Goal: Check status: Check status

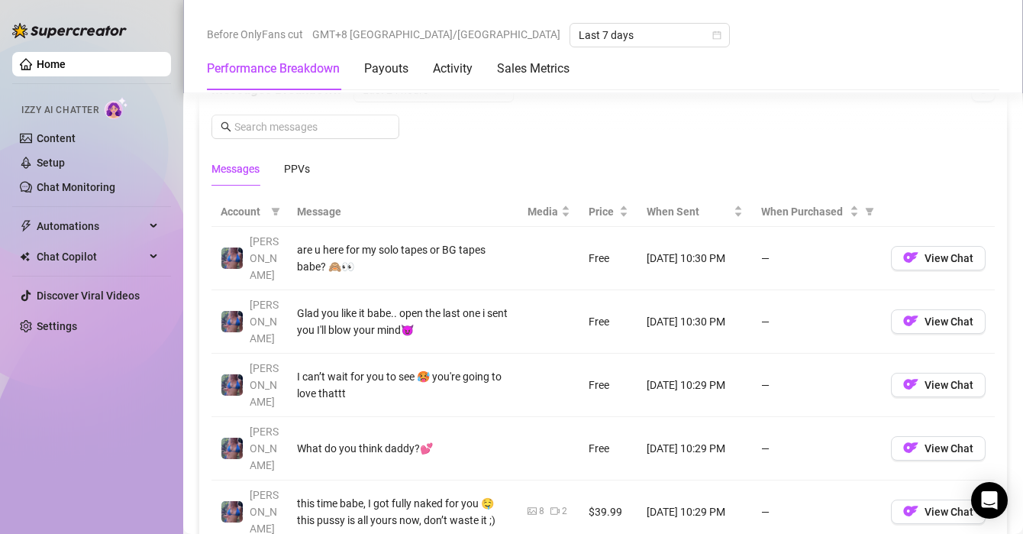
scroll to position [1346, 0]
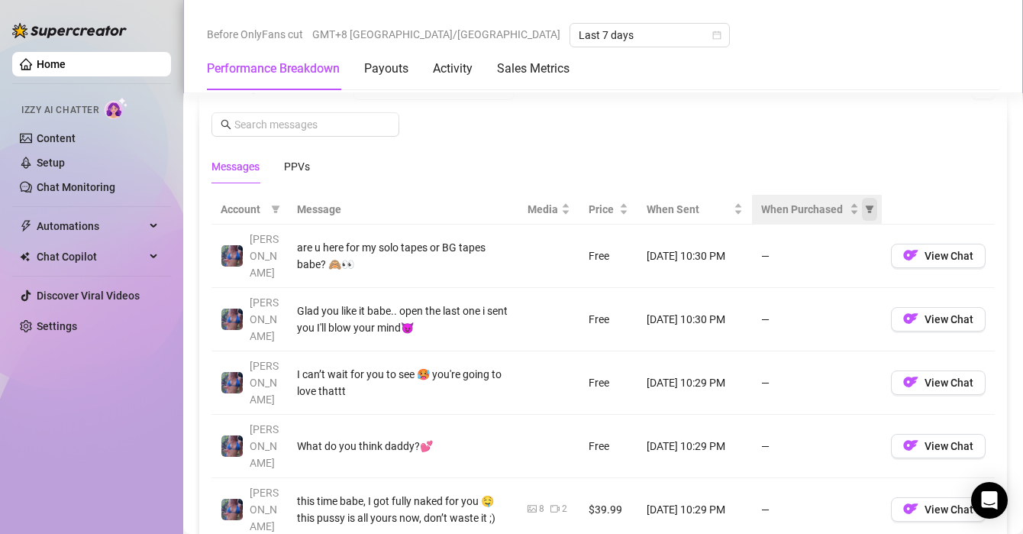
click at [866, 208] on icon "filter" at bounding box center [870, 209] width 8 height 8
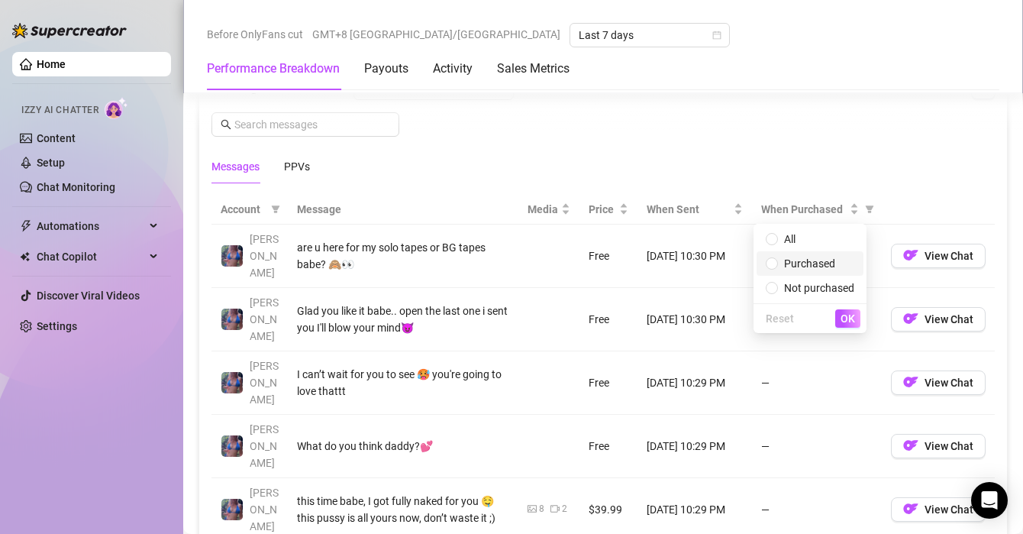
click at [841, 261] on span "Purchased" at bounding box center [810, 263] width 89 height 17
radio input "true"
click at [842, 318] on span "OK" at bounding box center [847, 318] width 15 height 12
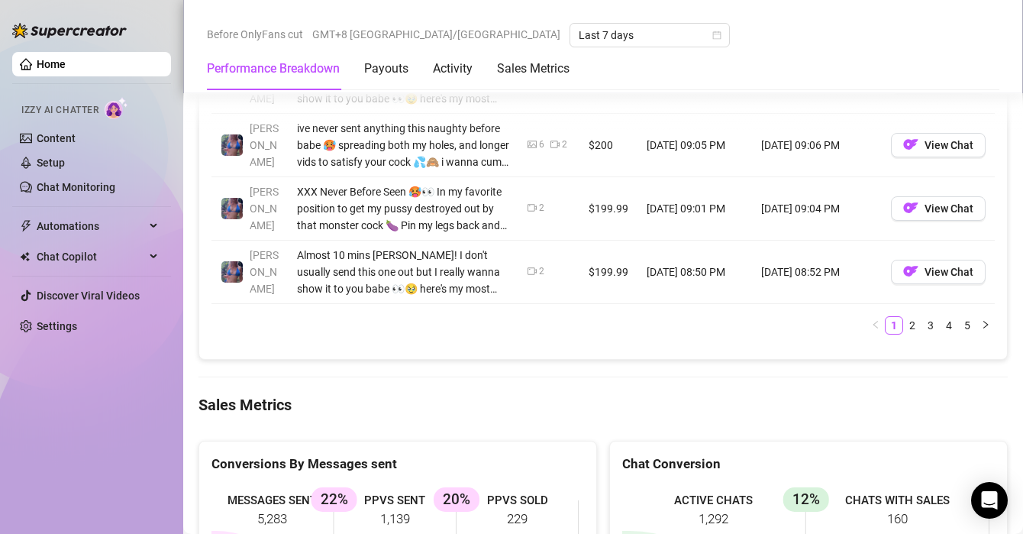
scroll to position [1924, 0]
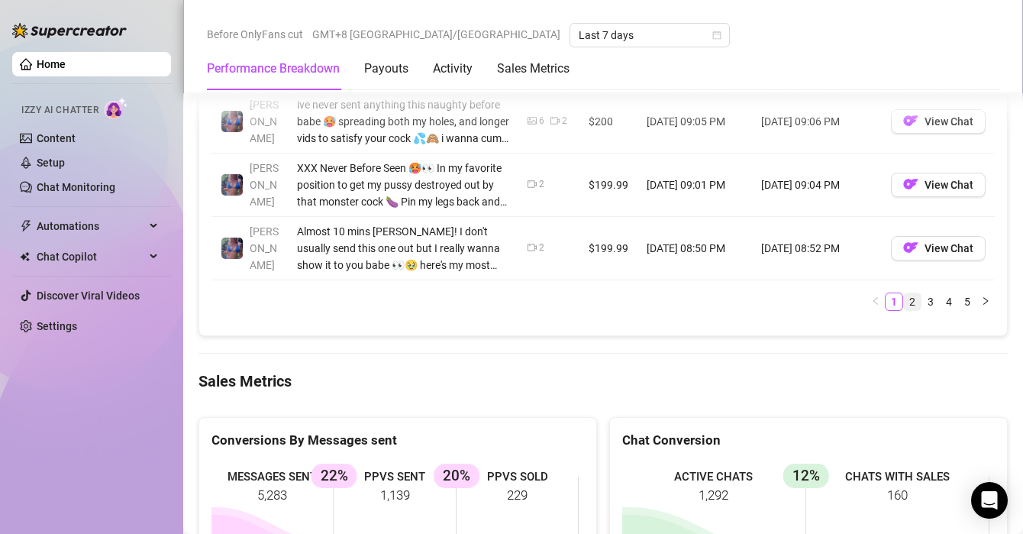
click at [904, 293] on link "2" at bounding box center [912, 301] width 17 height 17
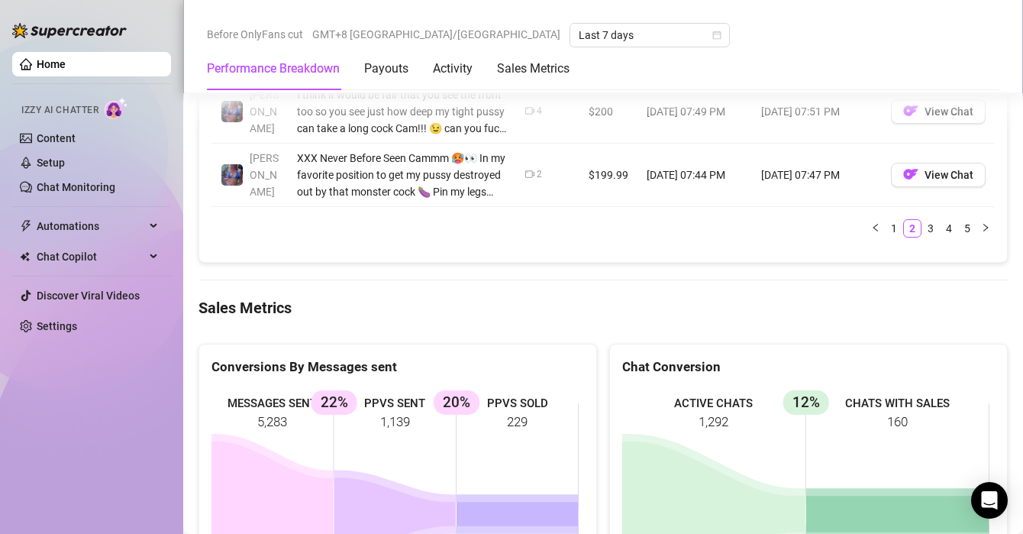
scroll to position [2004, 0]
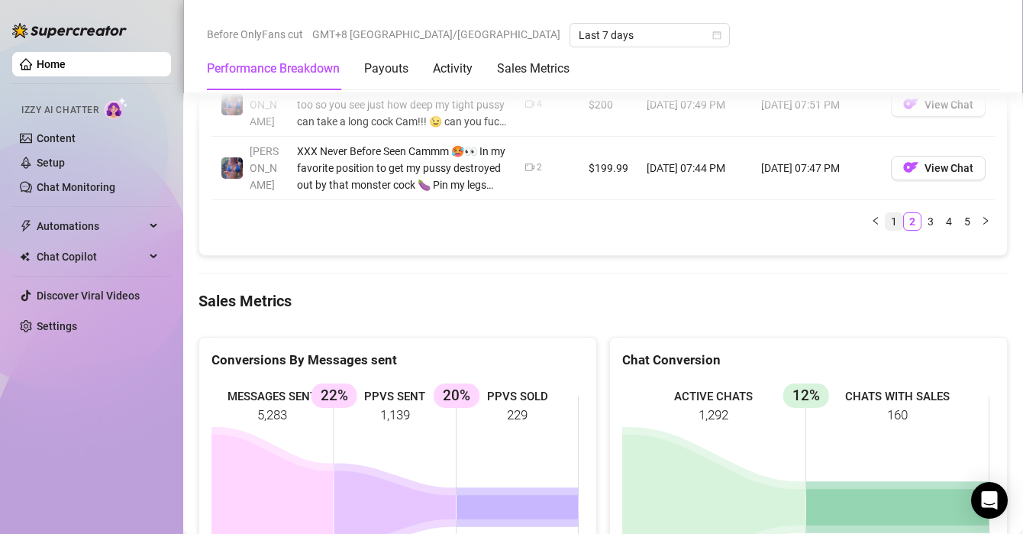
click at [885, 213] on link "1" at bounding box center [893, 221] width 17 height 17
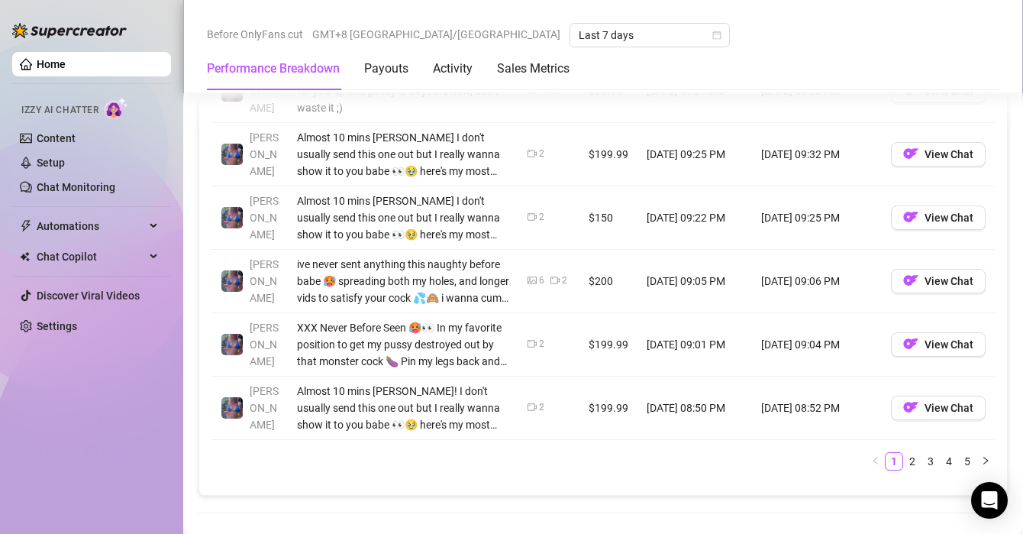
scroll to position [1747, 0]
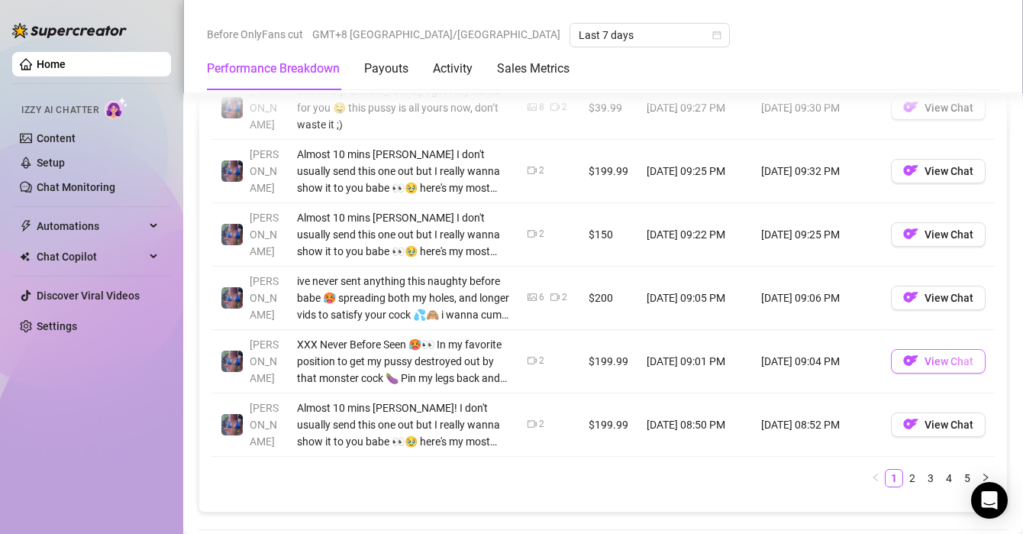
click at [924, 355] on span "View Chat" at bounding box center [948, 361] width 49 height 12
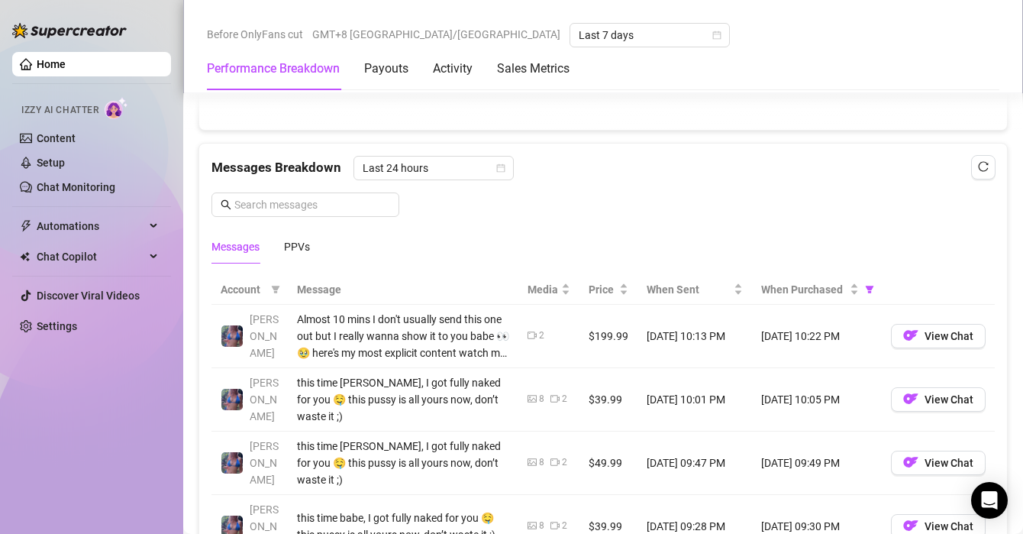
scroll to position [1256, 0]
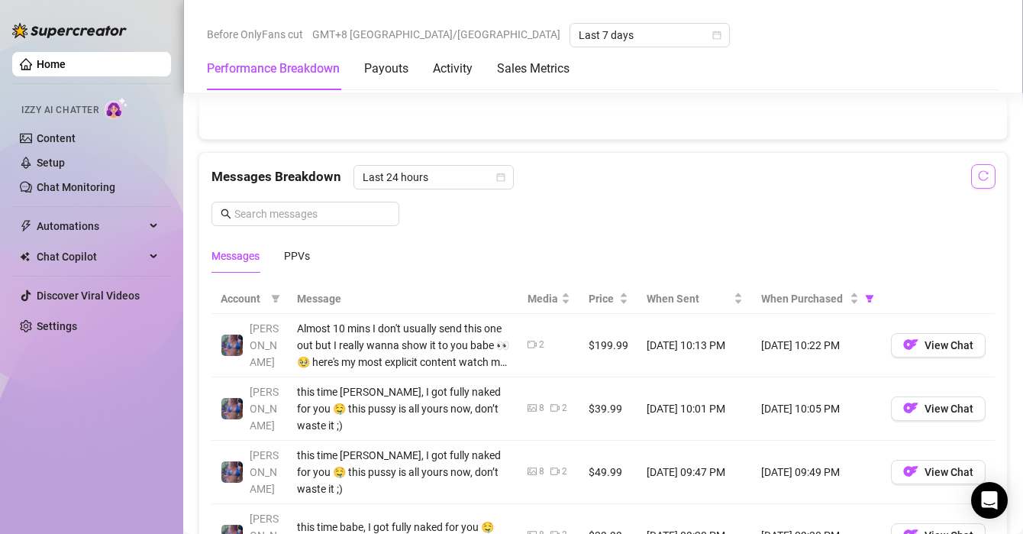
click at [980, 170] on button "button" at bounding box center [983, 176] width 24 height 24
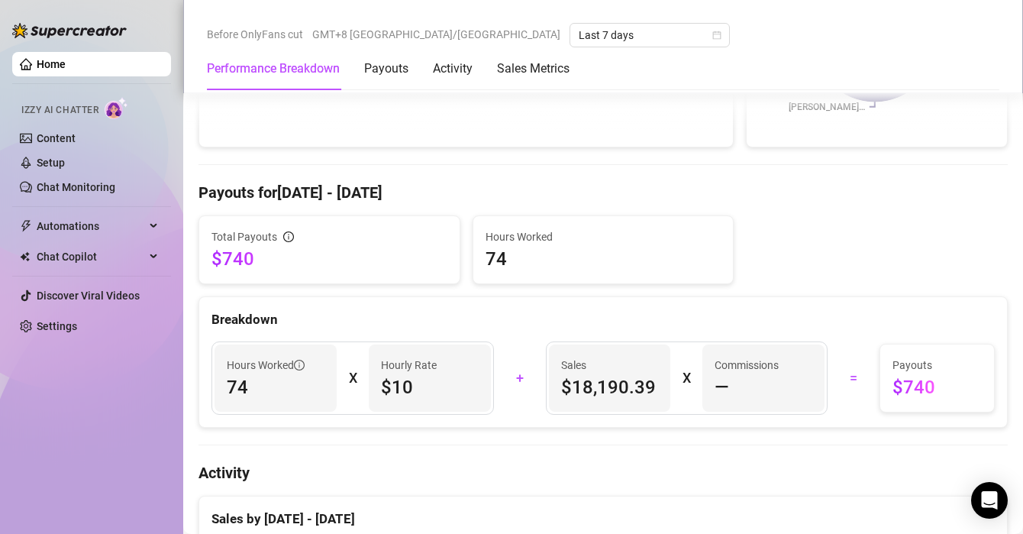
scroll to position [0, 0]
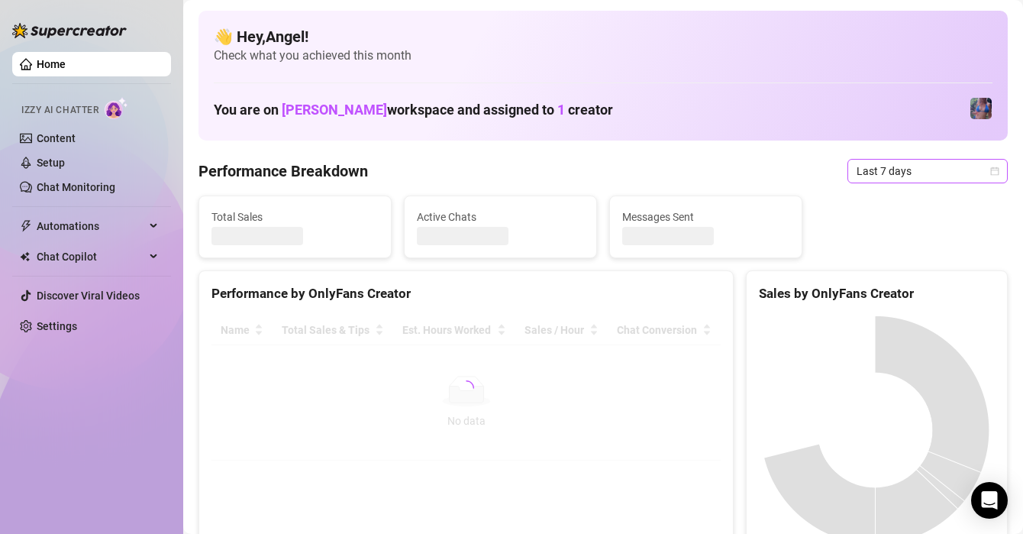
click at [856, 169] on span "Last 7 days" at bounding box center [927, 171] width 142 height 23
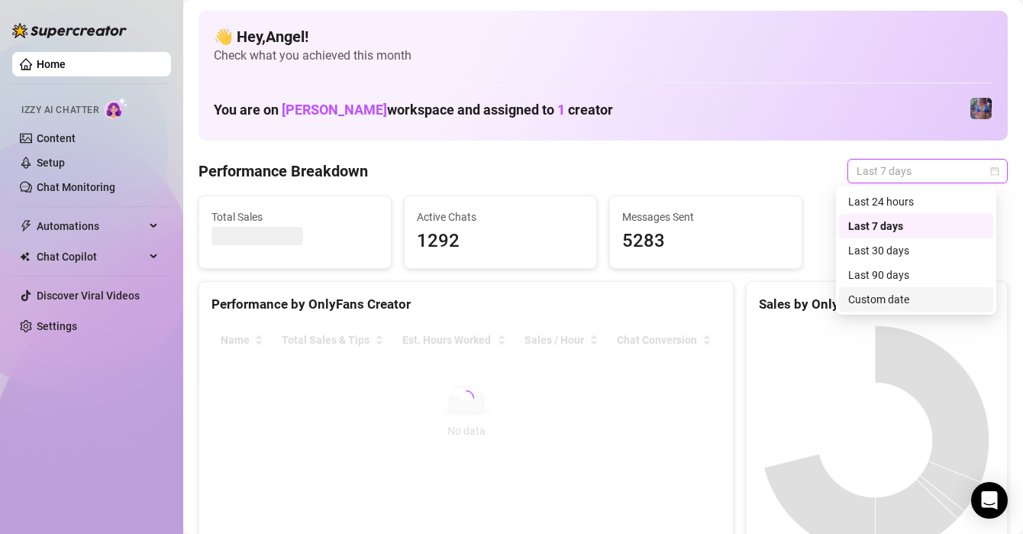
click at [921, 293] on div "Custom date" at bounding box center [916, 299] width 136 height 17
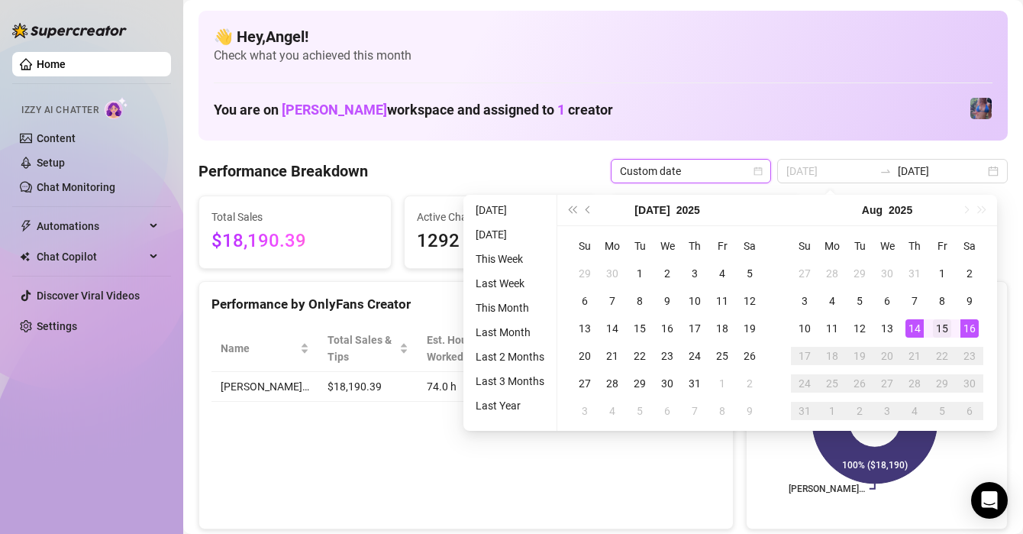
type input "[DATE]"
click at [943, 327] on div "15" at bounding box center [942, 328] width 18 height 18
type input "[DATE]"
click at [943, 327] on div "15" at bounding box center [942, 328] width 18 height 18
type input "[DATE]"
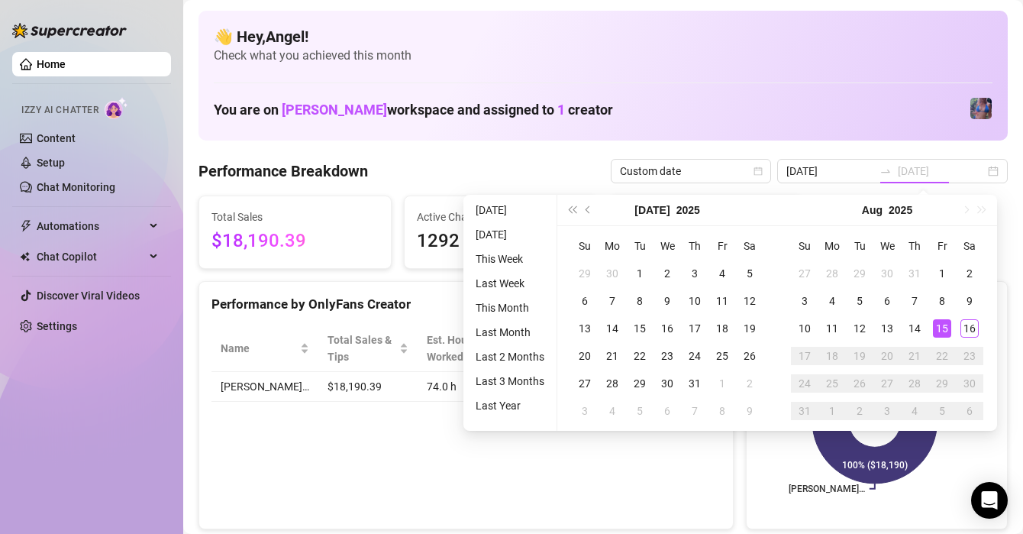
type input "[DATE]"
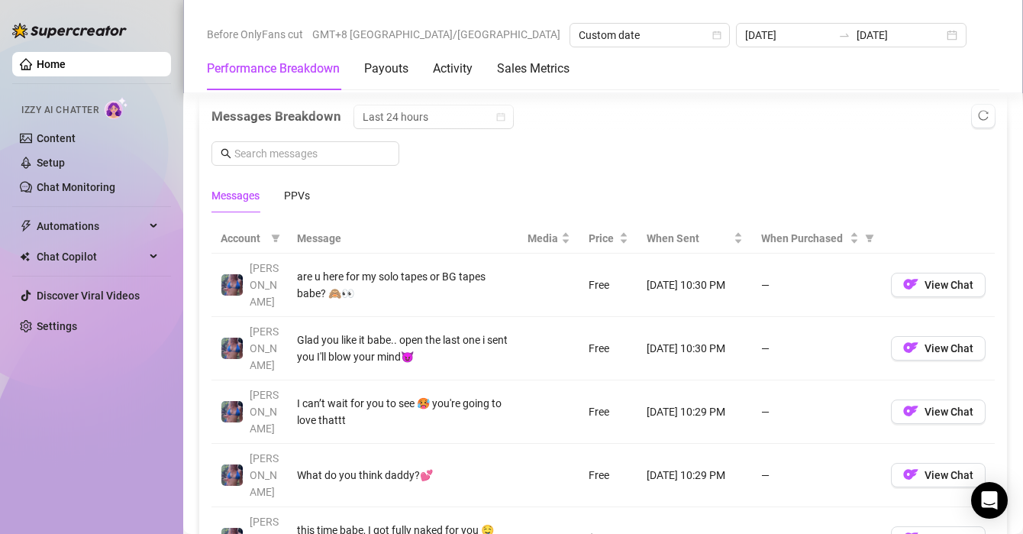
scroll to position [1328, 0]
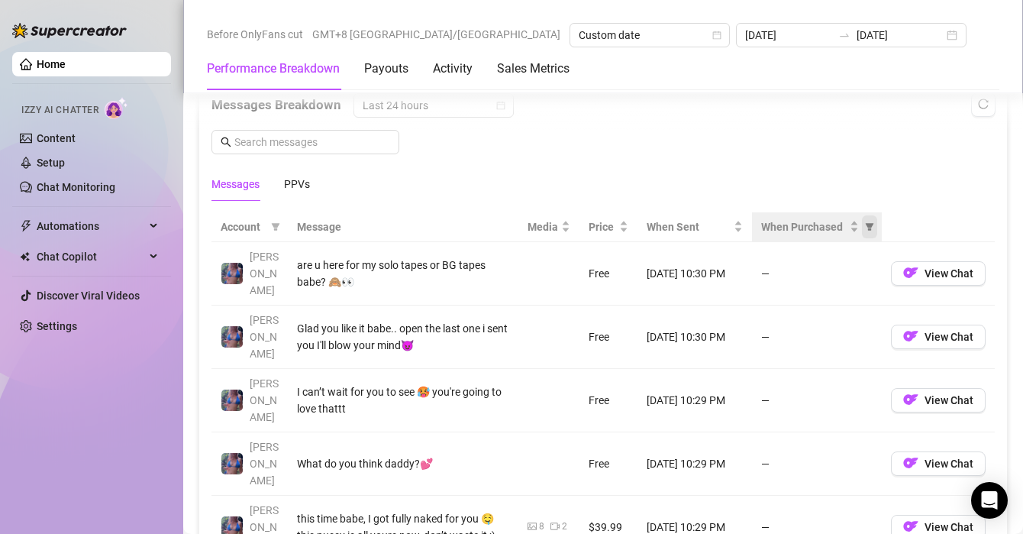
click at [866, 223] on icon "filter" at bounding box center [870, 227] width 8 height 8
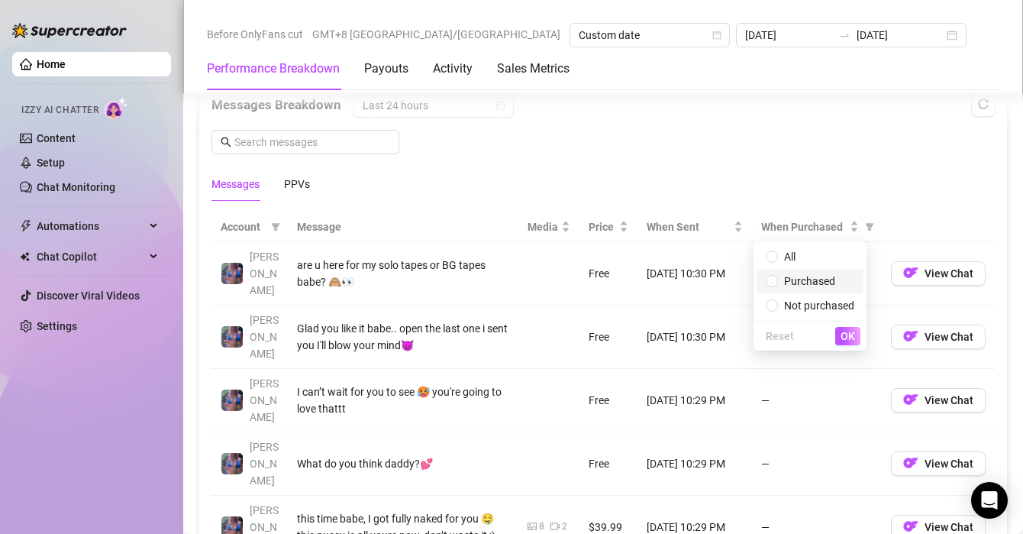
click at [822, 279] on span "Purchased" at bounding box center [809, 281] width 51 height 12
radio input "true"
click at [847, 333] on span "OK" at bounding box center [847, 336] width 15 height 12
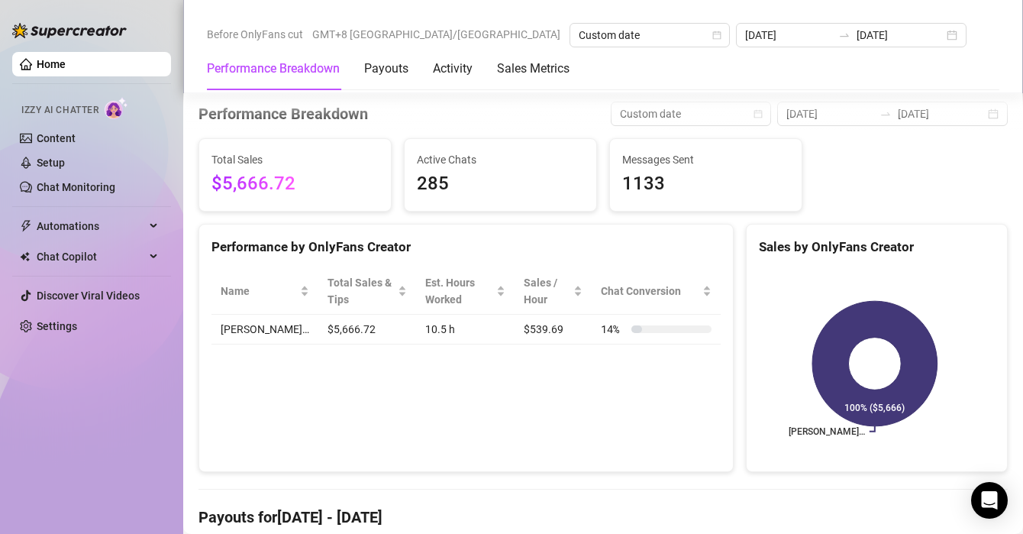
scroll to position [0, 0]
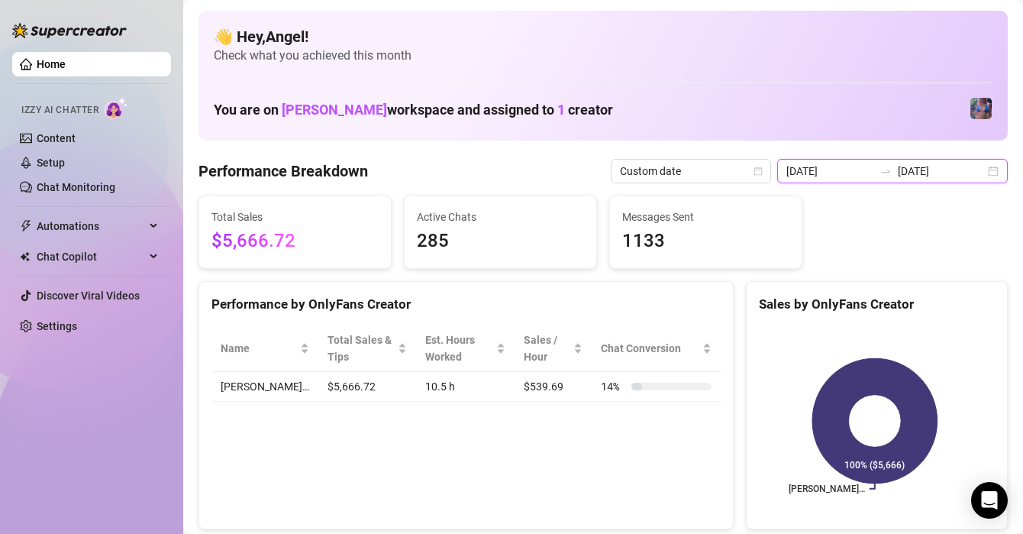
click at [939, 166] on input "[DATE]" at bounding box center [941, 171] width 87 height 17
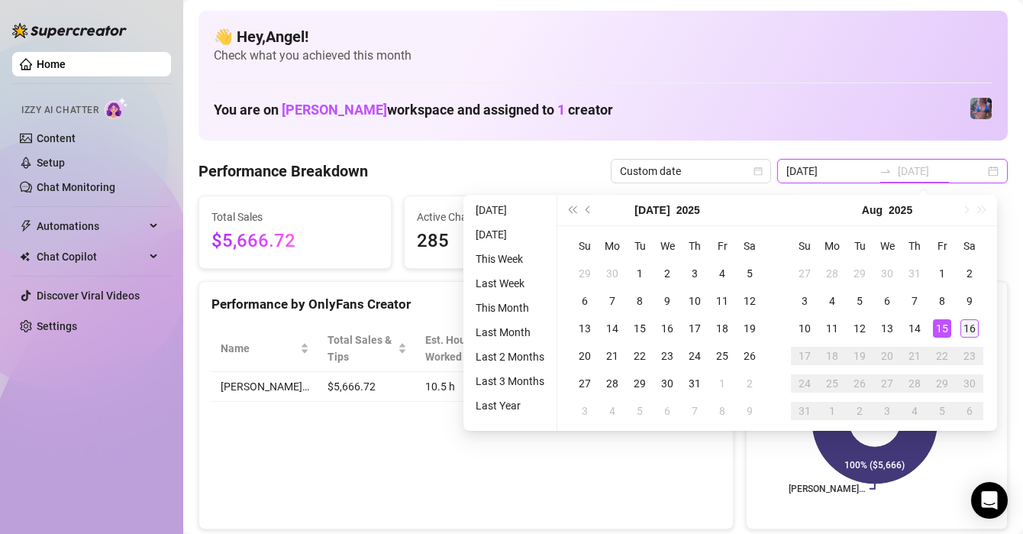
type input "[DATE]"
click at [958, 334] on td "16" at bounding box center [969, 327] width 27 height 27
click at [969, 327] on div "16" at bounding box center [969, 328] width 18 height 18
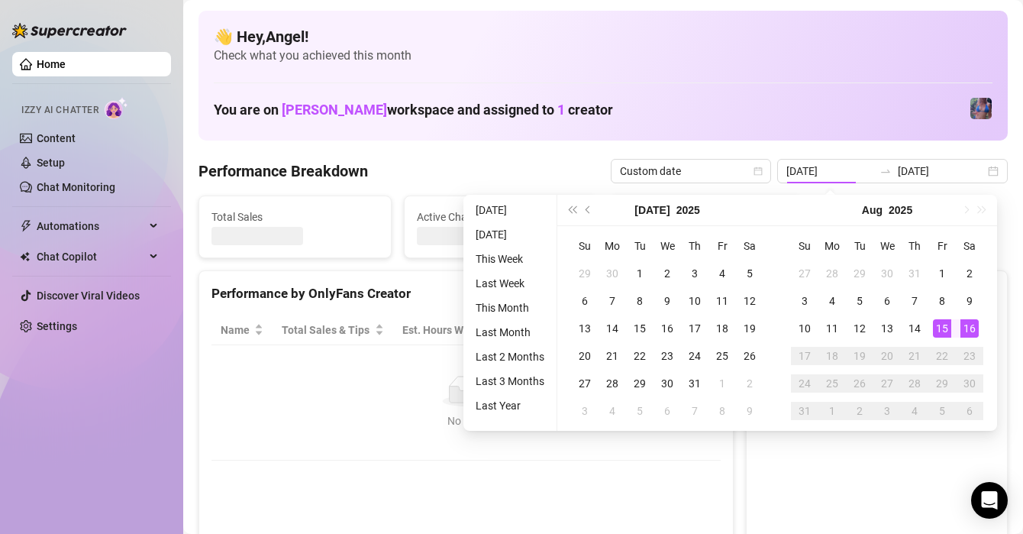
type input "[DATE]"
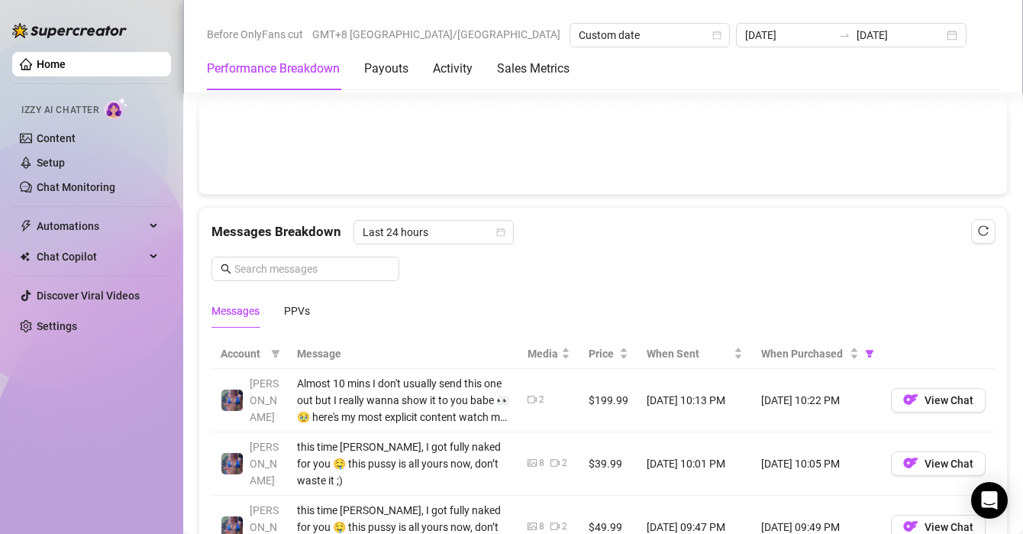
scroll to position [1211, 0]
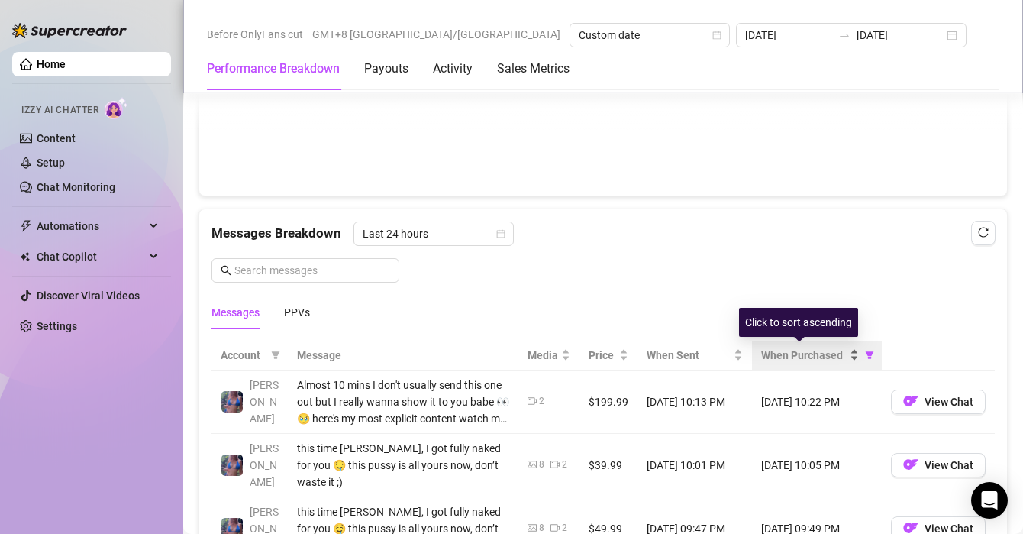
click at [847, 350] on div "When Purchased" at bounding box center [810, 355] width 98 height 17
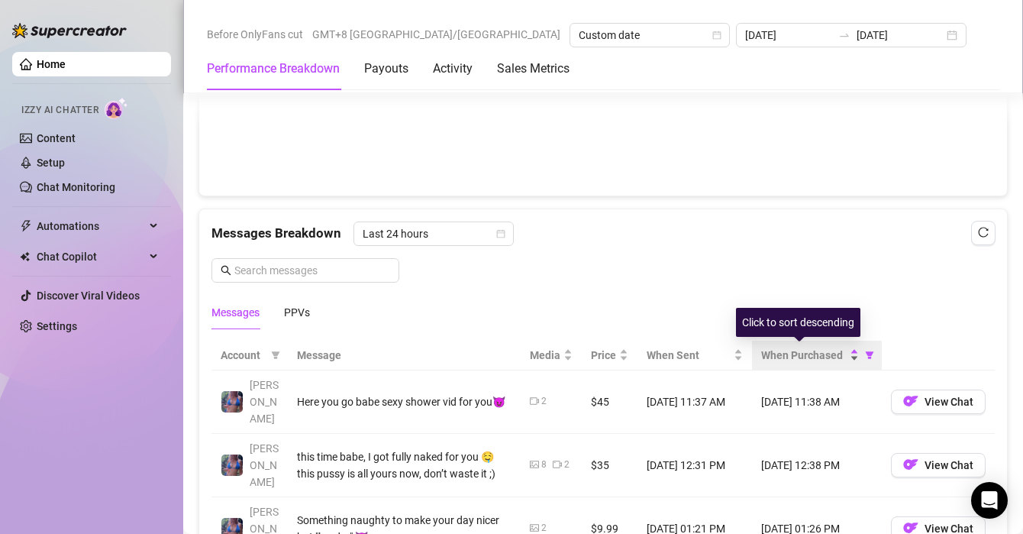
click at [847, 350] on div "When Purchased" at bounding box center [810, 355] width 98 height 17
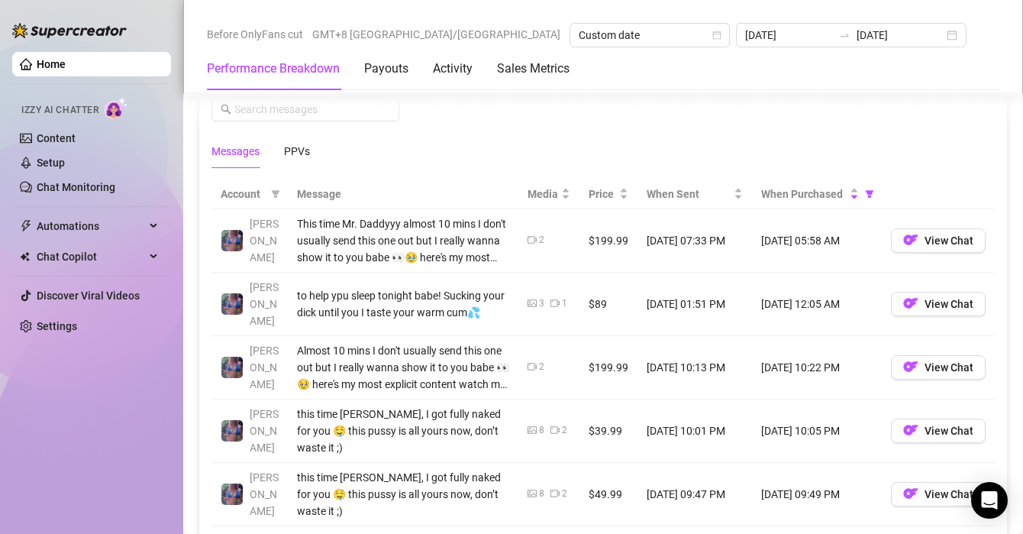
scroll to position [1373, 0]
click at [866, 193] on icon "filter" at bounding box center [870, 193] width 8 height 8
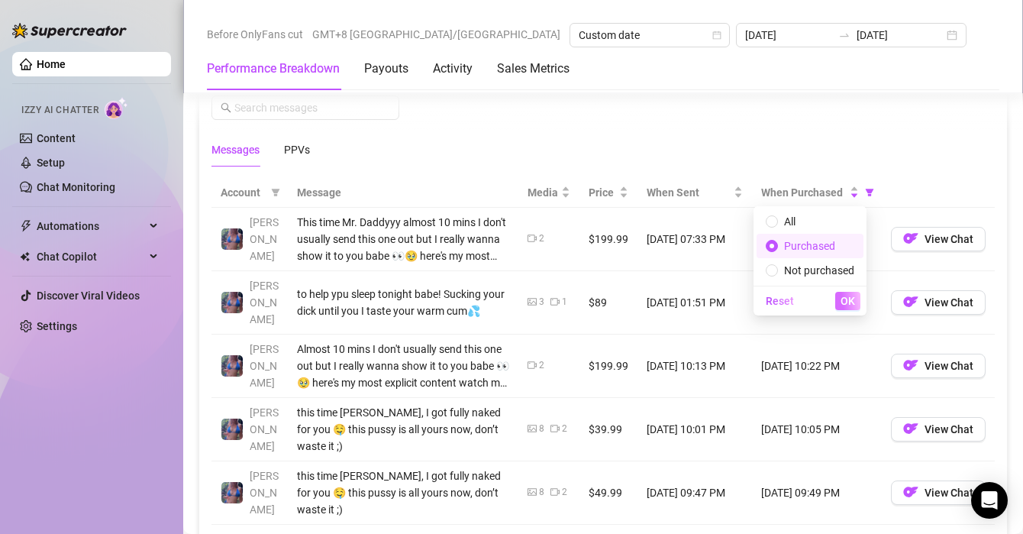
click at [851, 300] on span "OK" at bounding box center [847, 301] width 15 height 12
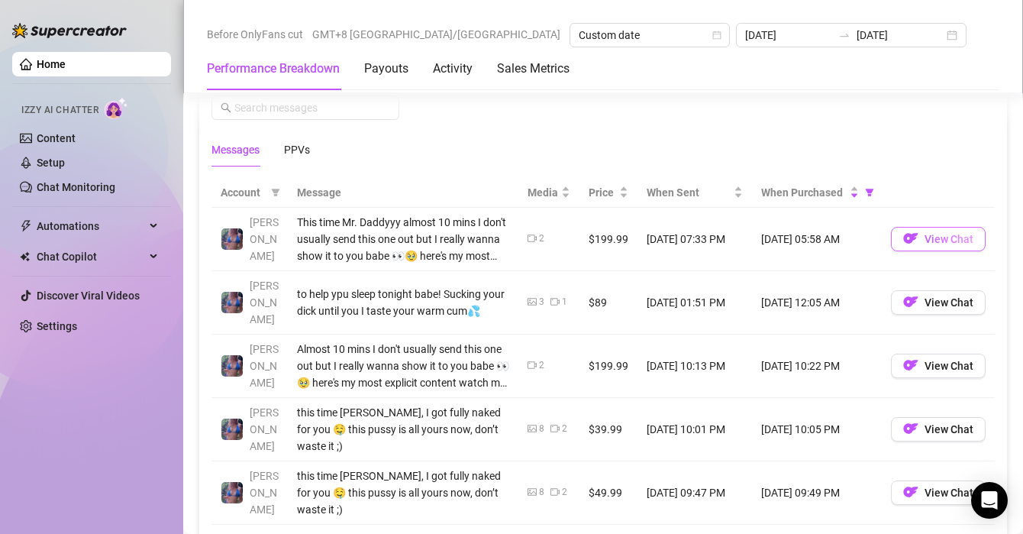
click at [920, 244] on button "View Chat" at bounding box center [938, 239] width 95 height 24
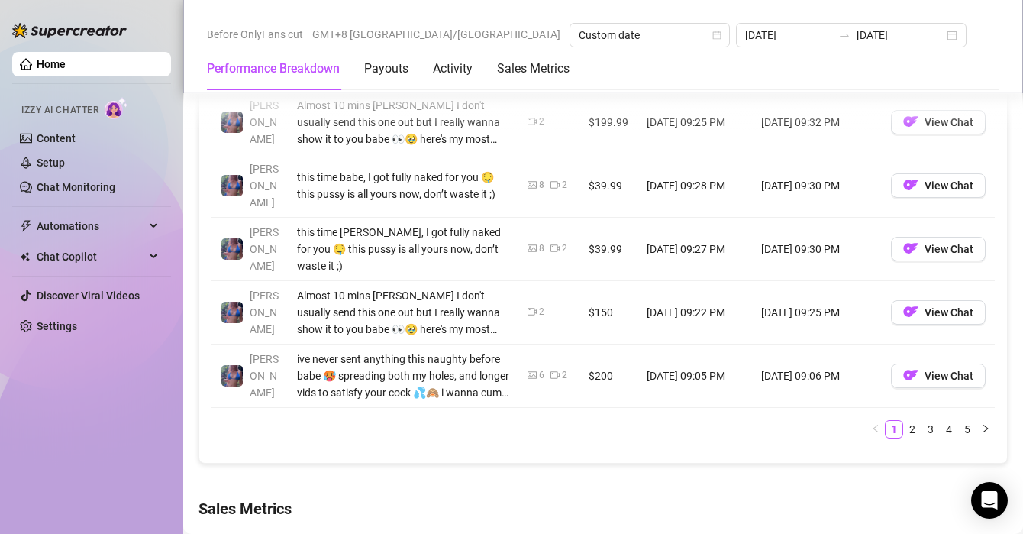
scroll to position [1811, 0]
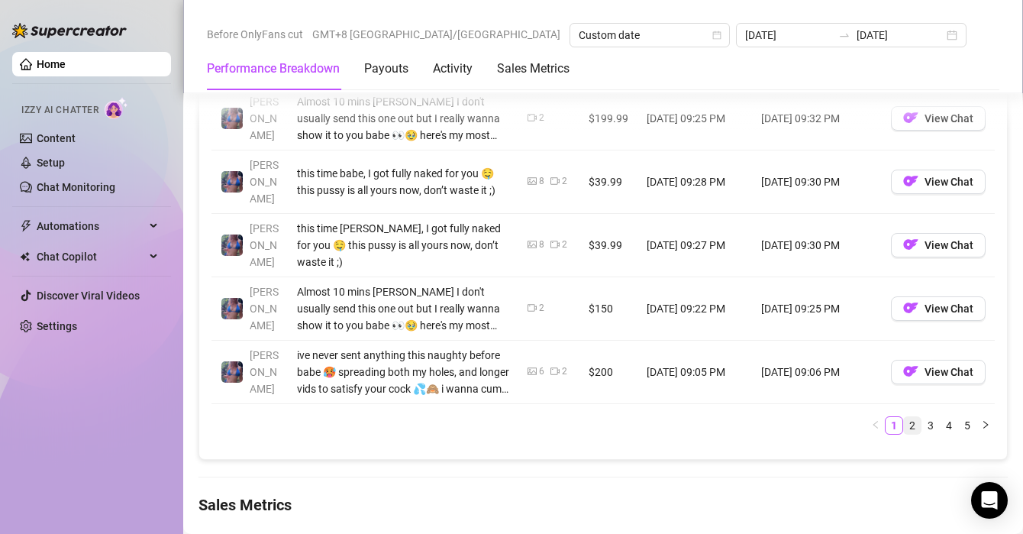
click at [904, 417] on link "2" at bounding box center [912, 425] width 17 height 17
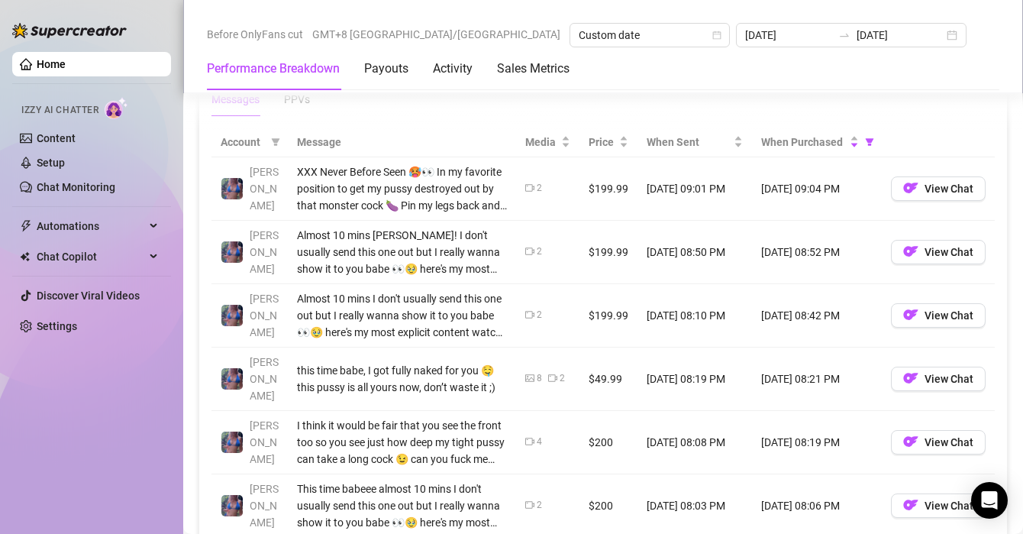
scroll to position [1426, 0]
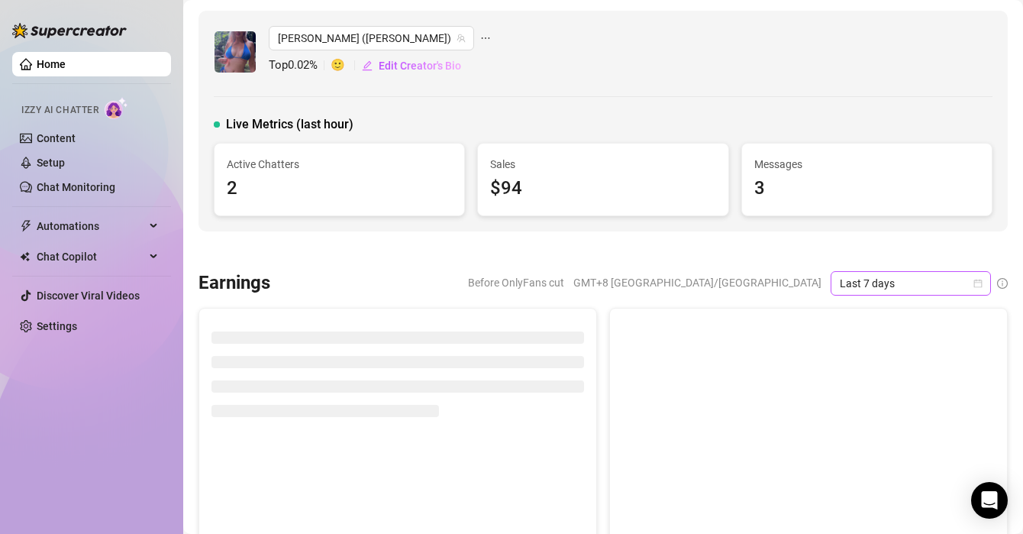
click at [871, 285] on span "Last 7 days" at bounding box center [911, 283] width 142 height 23
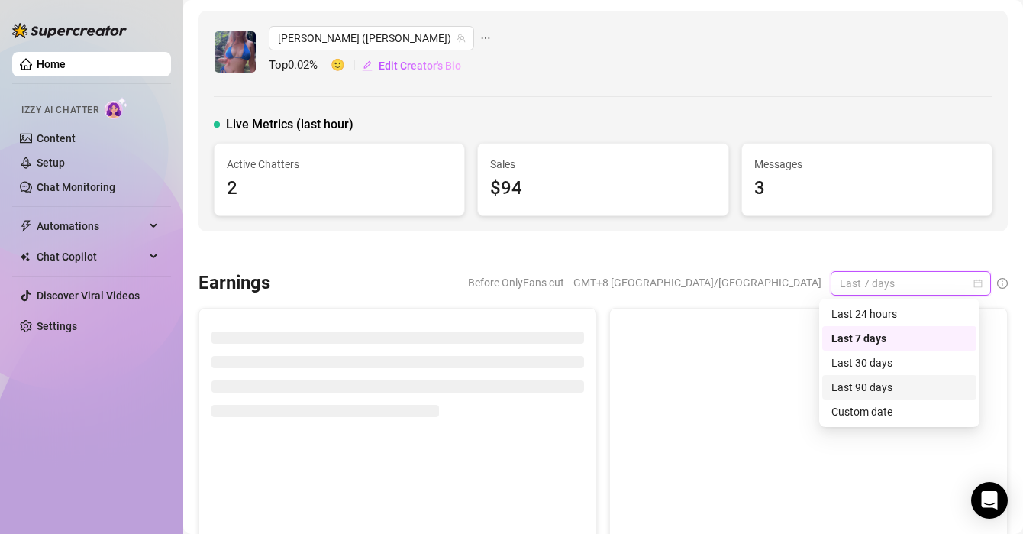
click at [879, 403] on div "Custom date" at bounding box center [899, 411] width 136 height 17
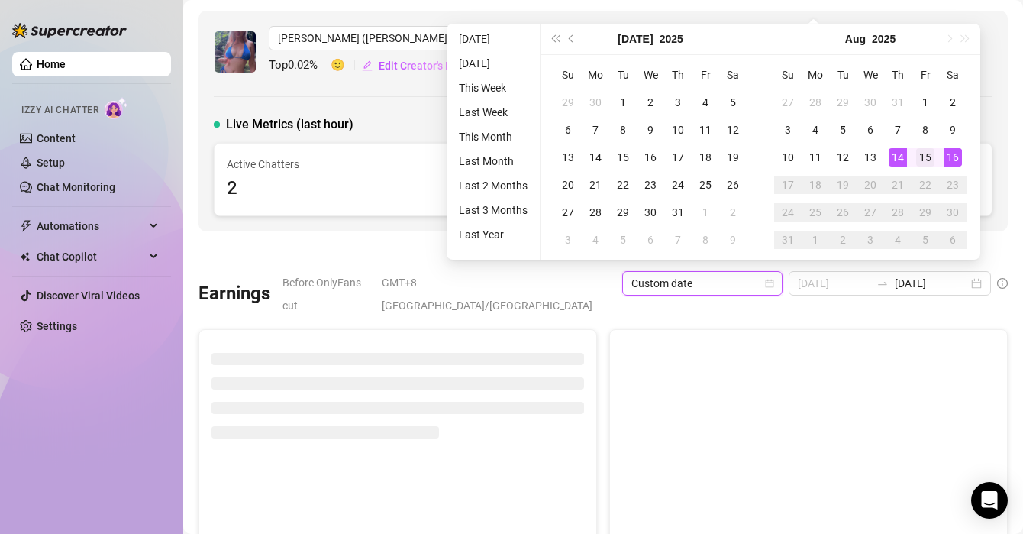
type input "[DATE]"
click at [930, 158] on div "15" at bounding box center [925, 157] width 18 height 18
click at [955, 158] on div "16" at bounding box center [952, 157] width 18 height 18
type input "[DATE]"
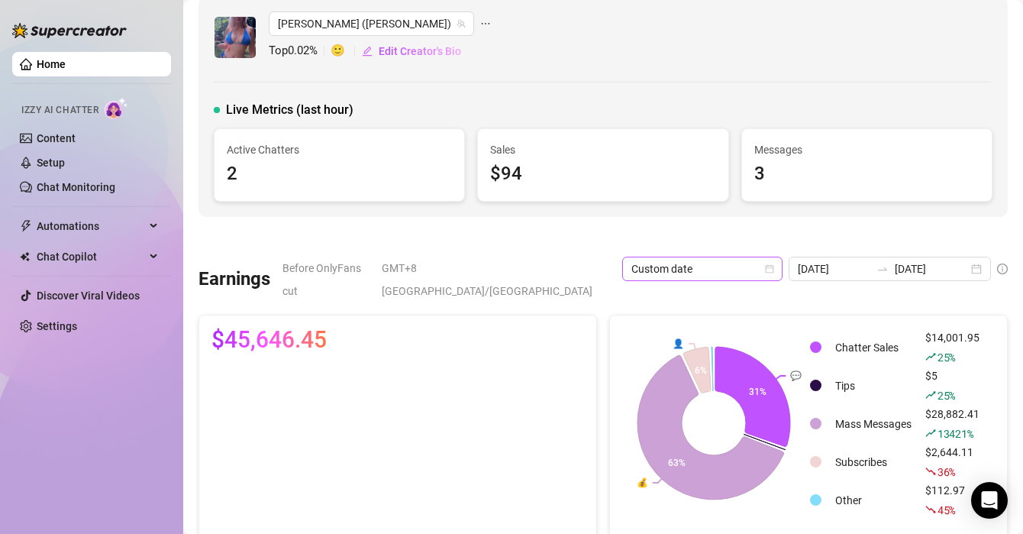
scroll to position [17, 0]
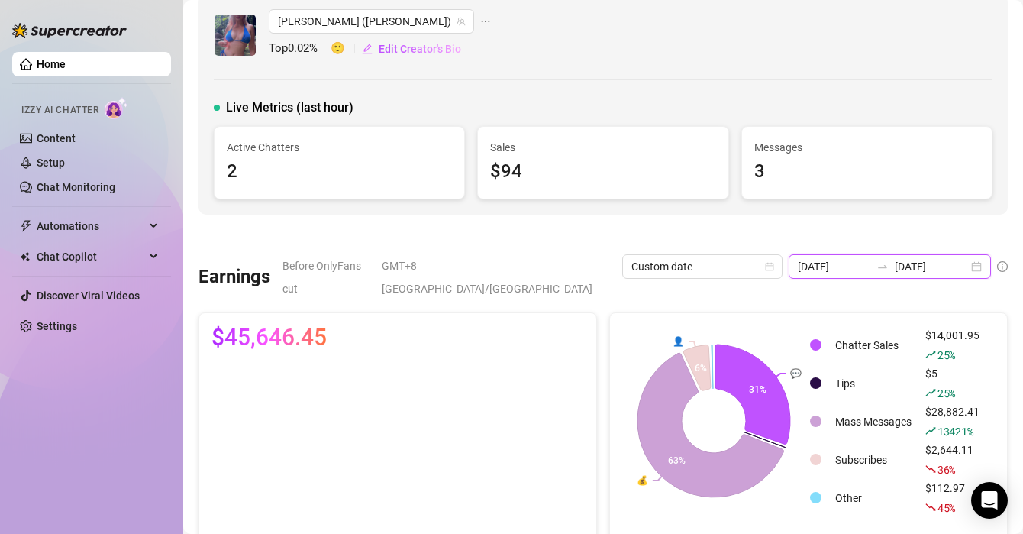
click at [816, 266] on input "[DATE]" at bounding box center [834, 266] width 73 height 17
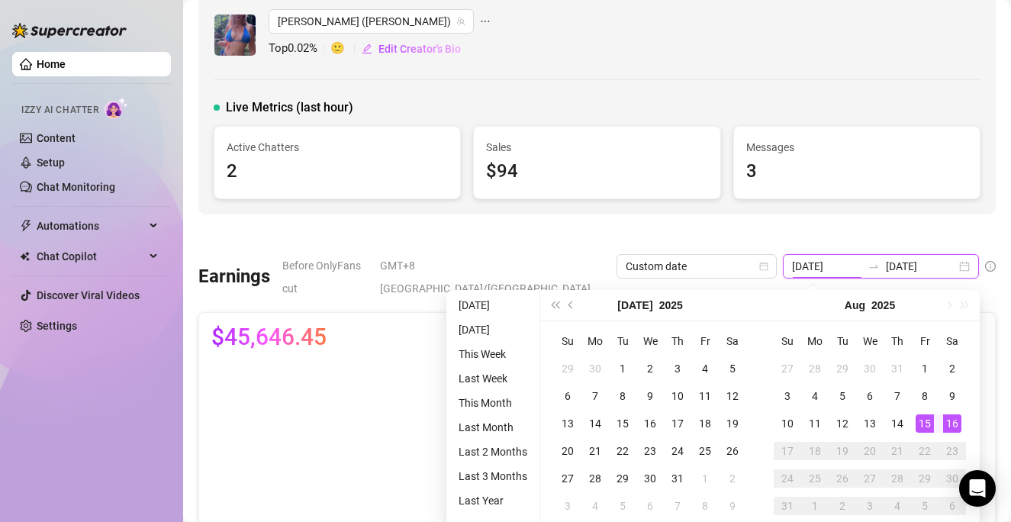
type input "[DATE]"
click at [921, 422] on div "15" at bounding box center [925, 423] width 18 height 18
click at [924, 421] on div "15" at bounding box center [925, 423] width 18 height 18
type input "[DATE]"
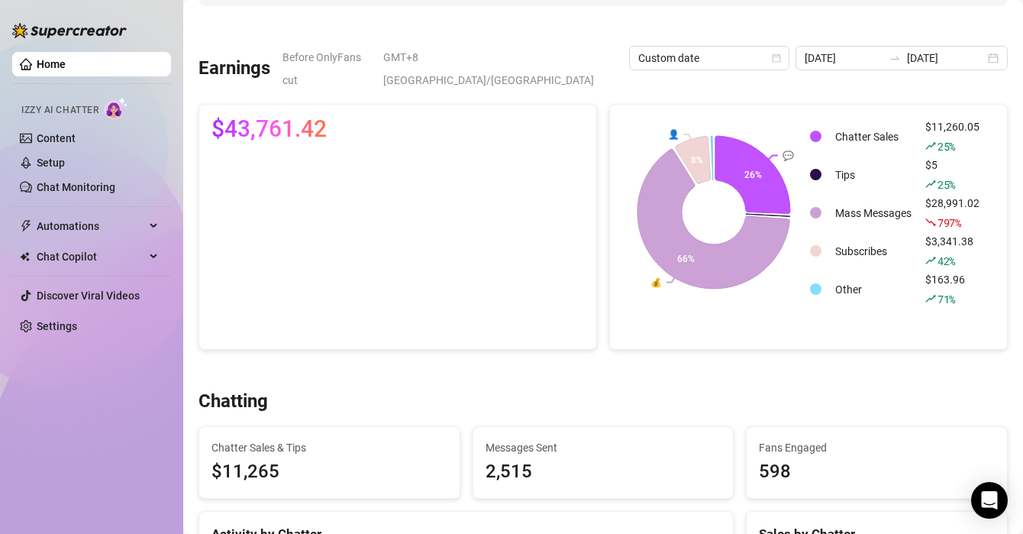
scroll to position [0, 0]
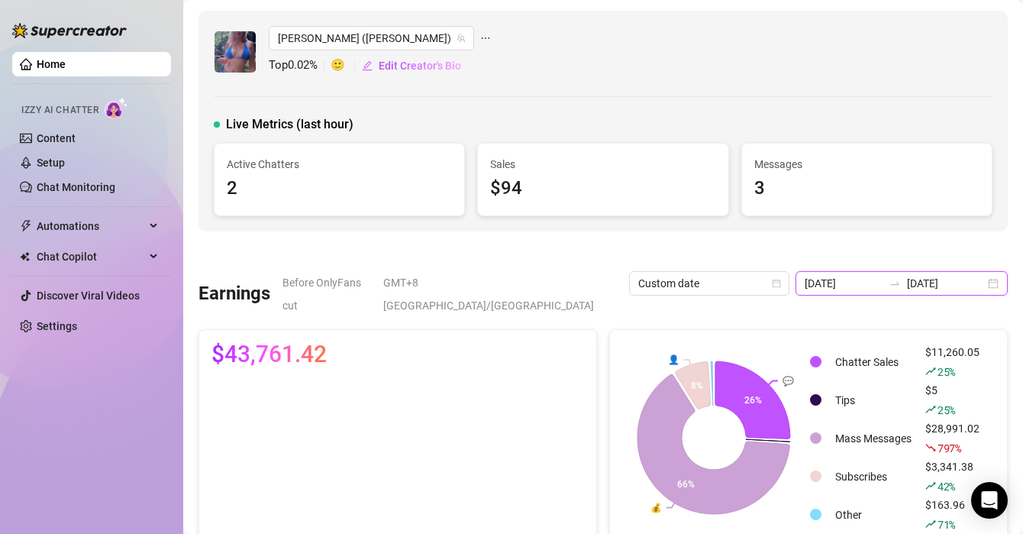
click at [933, 279] on input "[DATE]" at bounding box center [946, 283] width 78 height 17
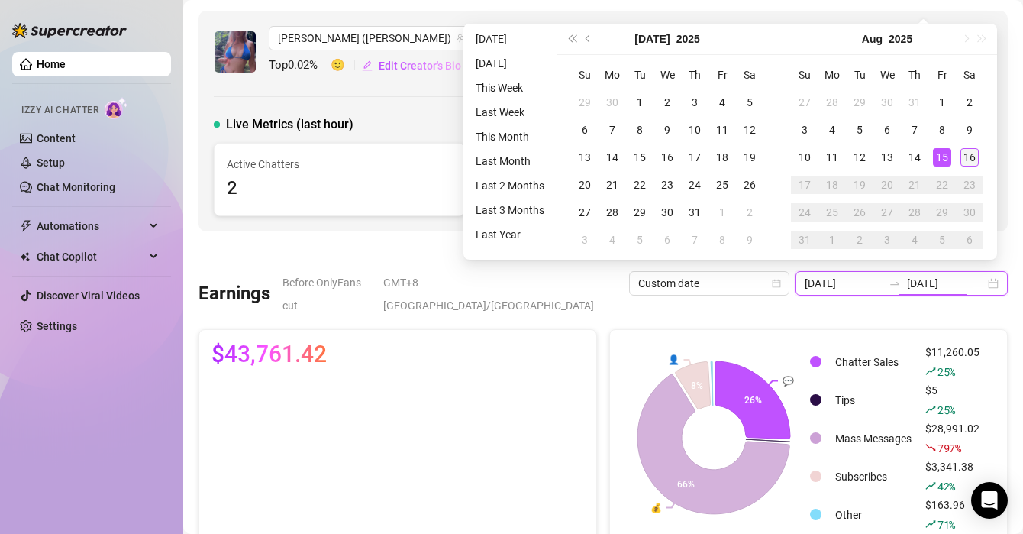
type input "[DATE]"
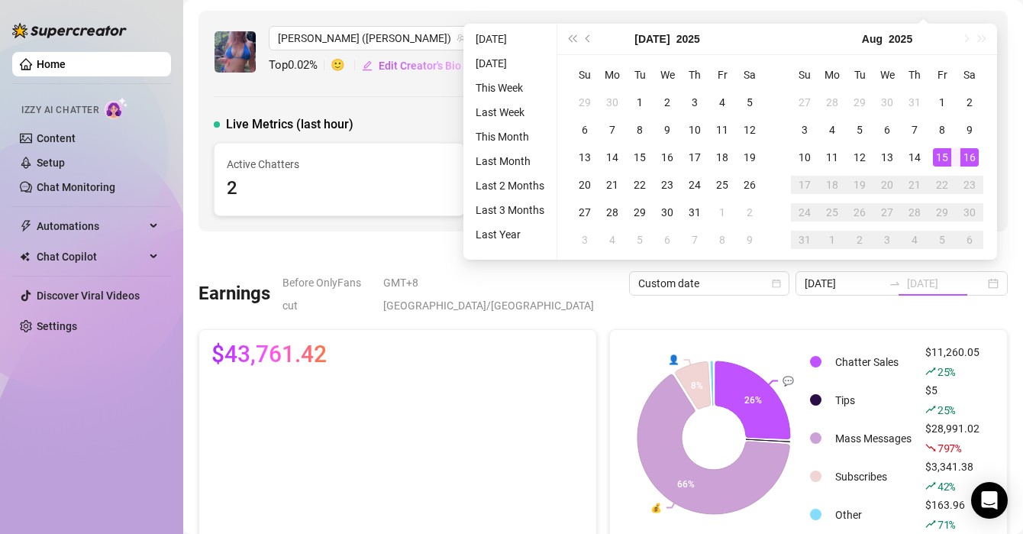
click at [965, 159] on div "16" at bounding box center [969, 157] width 18 height 18
click at [969, 158] on div "16" at bounding box center [969, 157] width 18 height 18
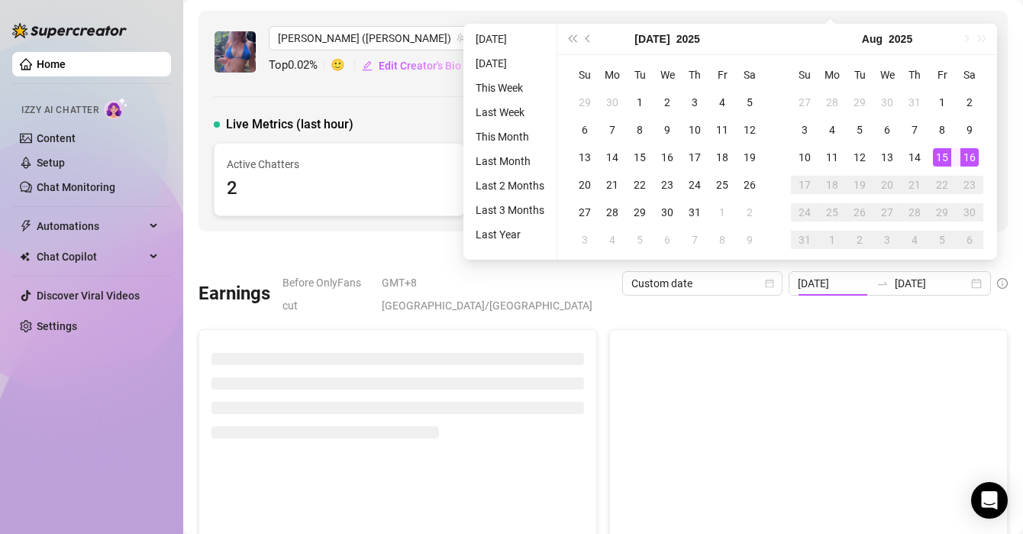
type input "[DATE]"
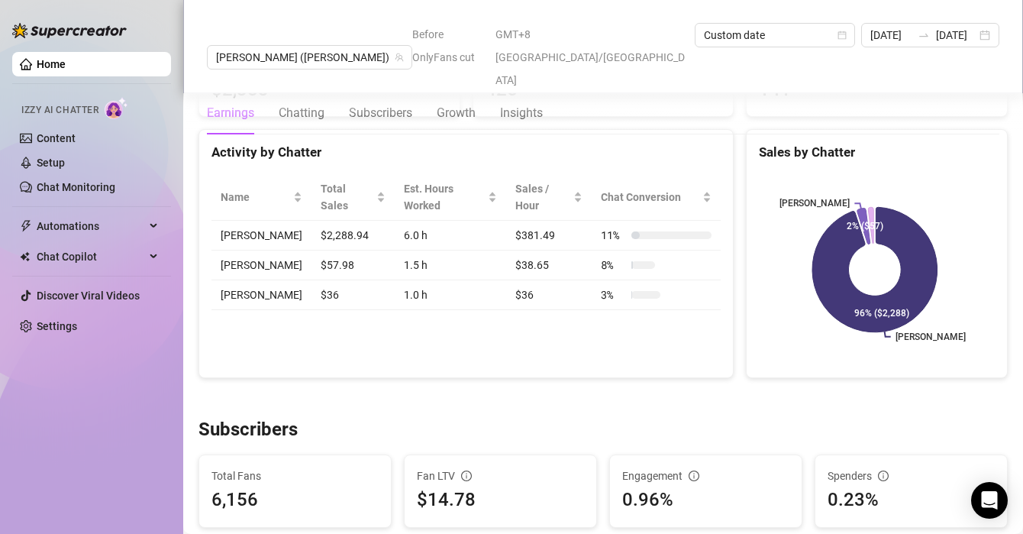
scroll to position [610, 0]
